Goal: Transaction & Acquisition: Subscribe to service/newsletter

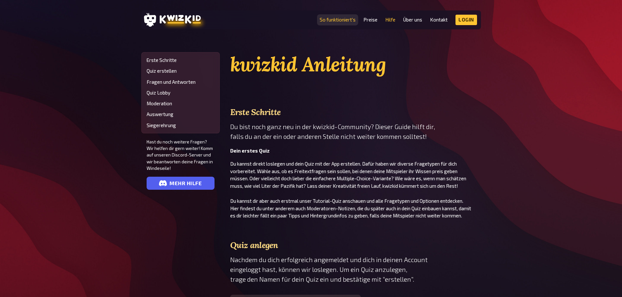
drag, startPoint x: 349, startPoint y: 19, endPoint x: 356, endPoint y: 19, distance: 6.5
click at [350, 19] on link "So funktioniert's" at bounding box center [337, 20] width 36 height 6
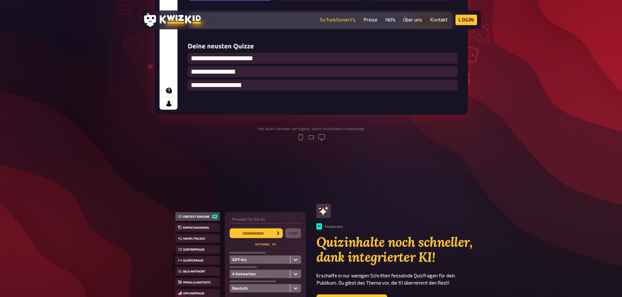
scroll to position [424, 0]
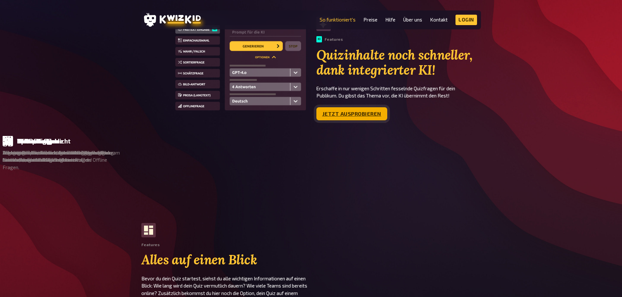
click at [373, 111] on link "Jetzt ausprobieren" at bounding box center [351, 113] width 71 height 13
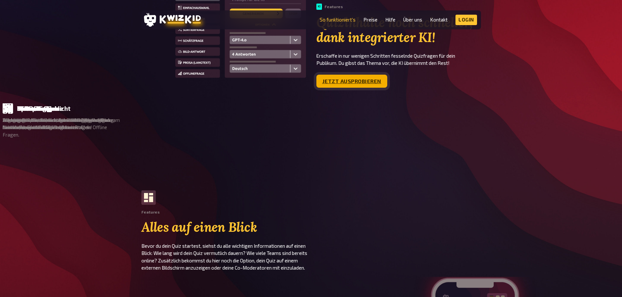
click at [350, 80] on link "Jetzt ausprobieren" at bounding box center [351, 81] width 71 height 13
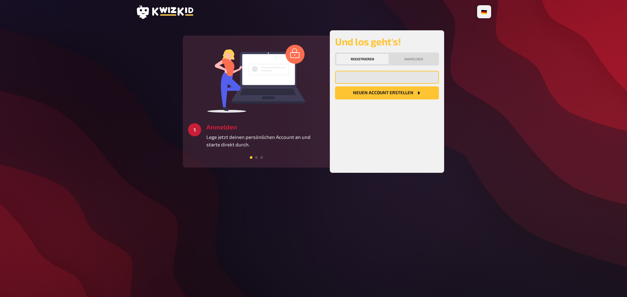
click at [356, 82] on input "email" at bounding box center [387, 77] width 104 height 13
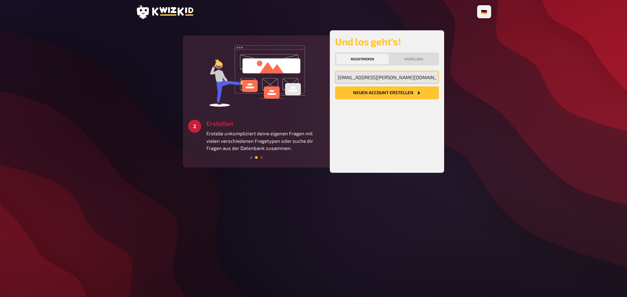
type input "vinothek@bassermann-jordan.de"
click at [377, 95] on button "Neuen Account Erstellen" at bounding box center [387, 92] width 104 height 13
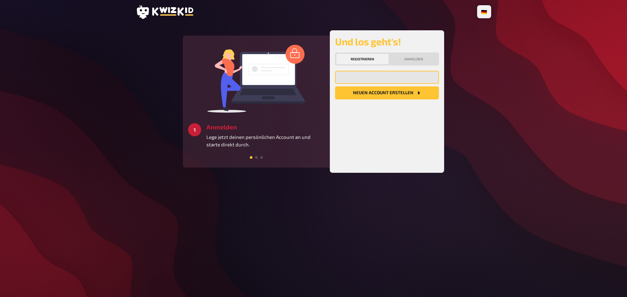
click at [355, 81] on input "email" at bounding box center [387, 77] width 104 height 13
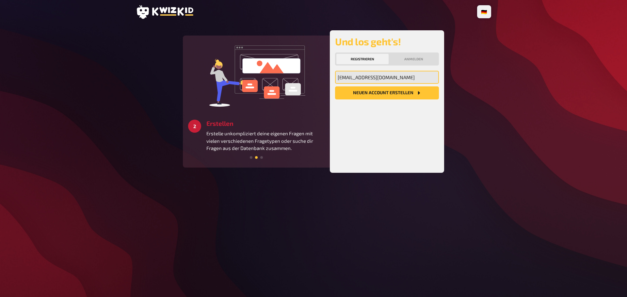
type input "[EMAIL_ADDRESS][DOMAIN_NAME]"
click at [390, 94] on button "Neuen Account Erstellen" at bounding box center [387, 92] width 104 height 13
